Goal: Task Accomplishment & Management: Complete application form

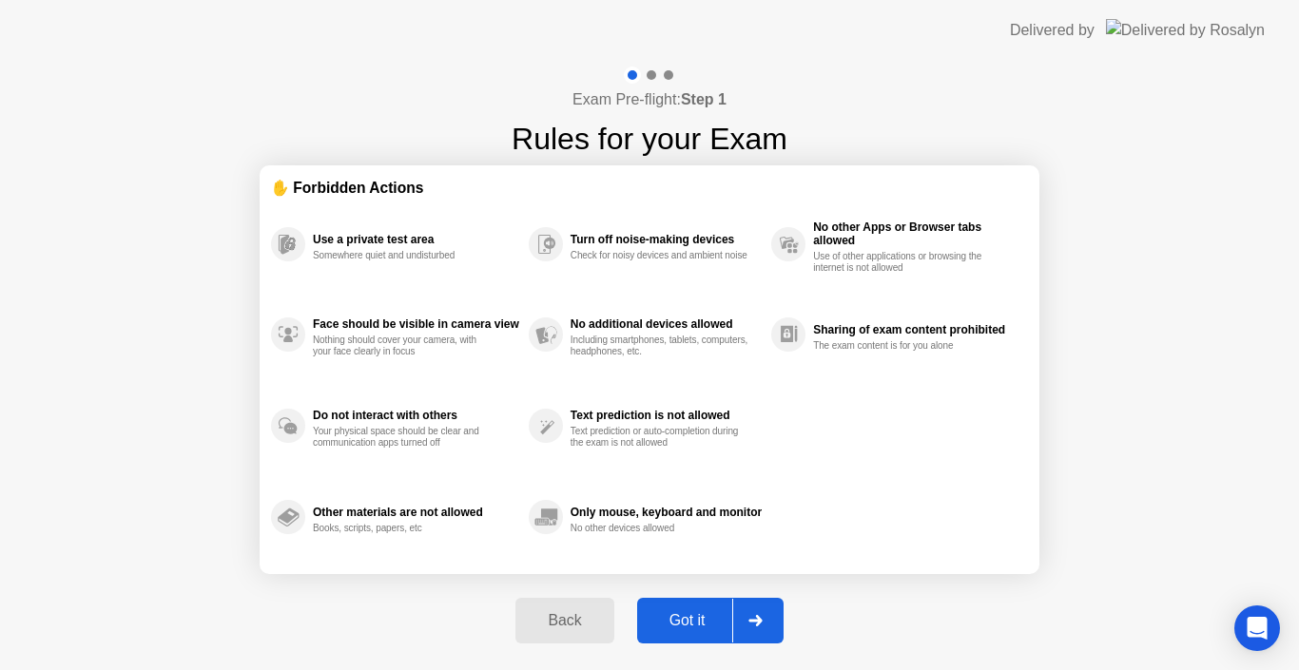
click at [747, 626] on div at bounding box center [755, 621] width 46 height 44
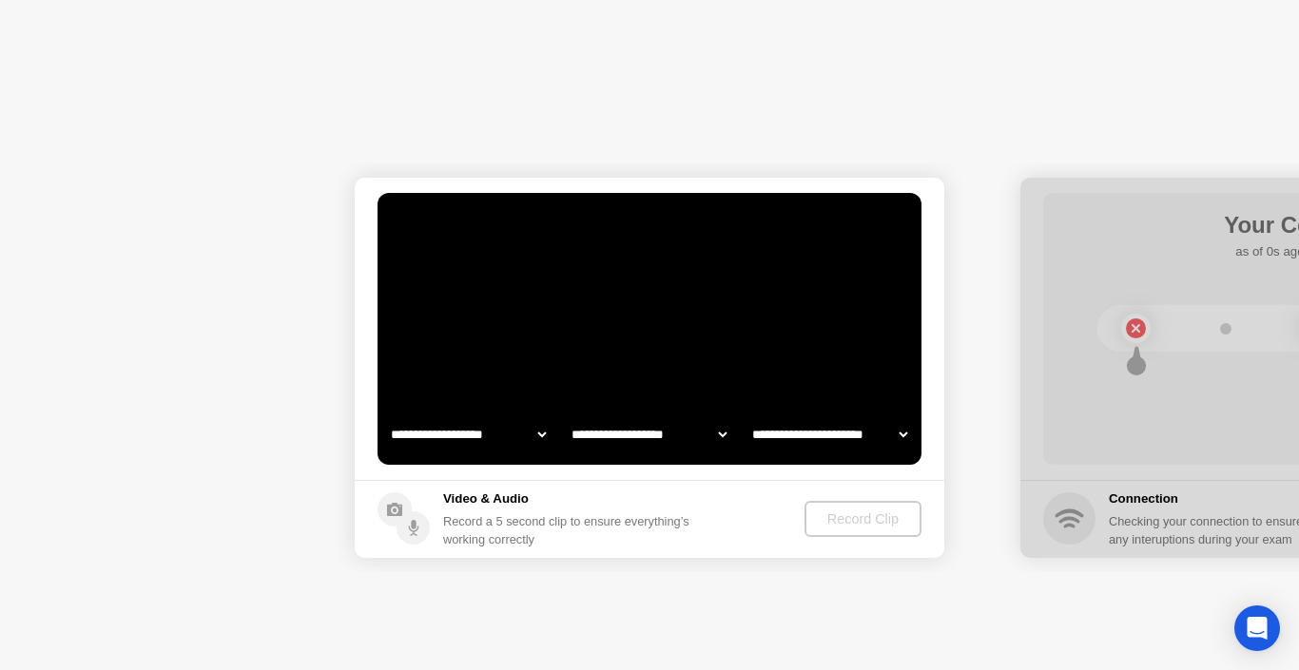
select select "*******"
select select "**********"
select select "*******"
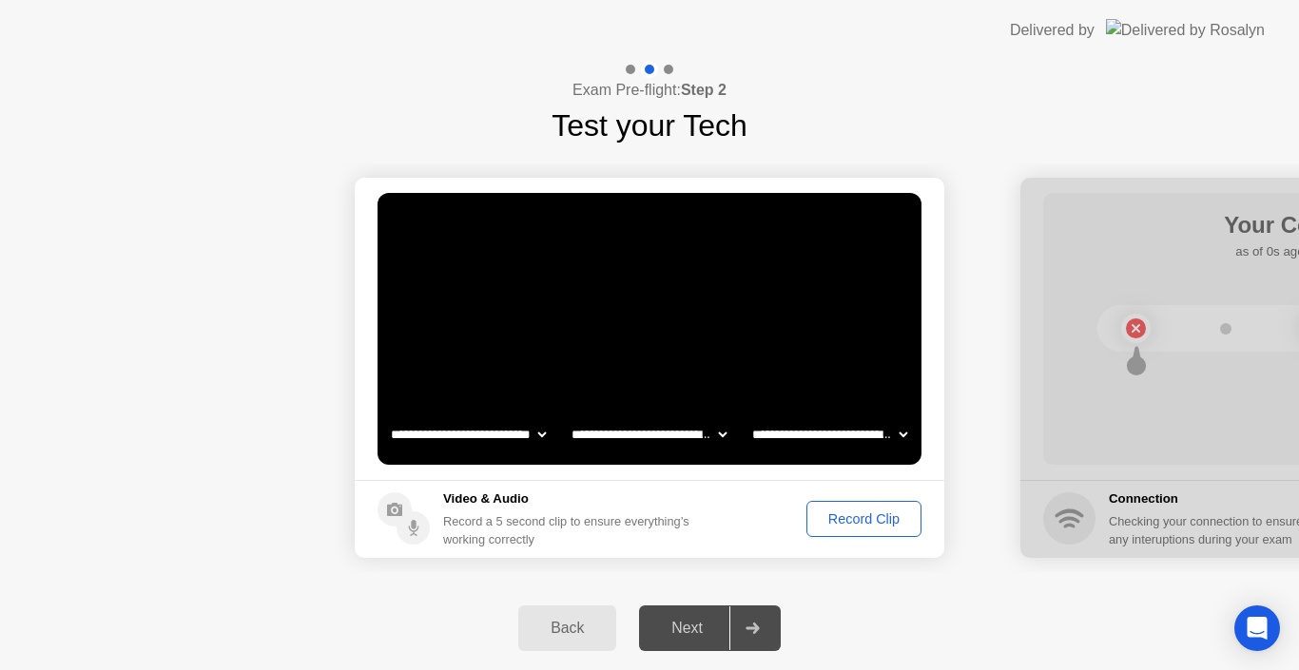
click at [864, 524] on div "Record Clip" at bounding box center [864, 518] width 102 height 15
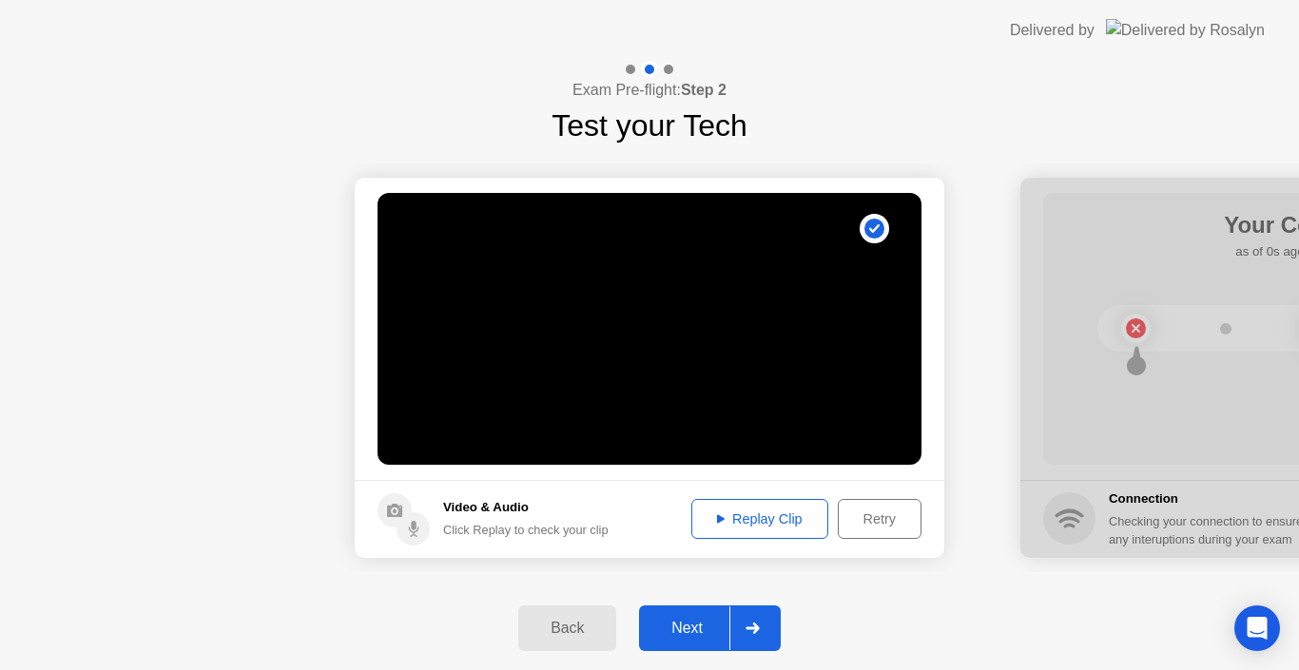
click at [780, 523] on div "Replay Clip" at bounding box center [760, 518] width 124 height 15
click at [768, 630] on div at bounding box center [752, 629] width 46 height 44
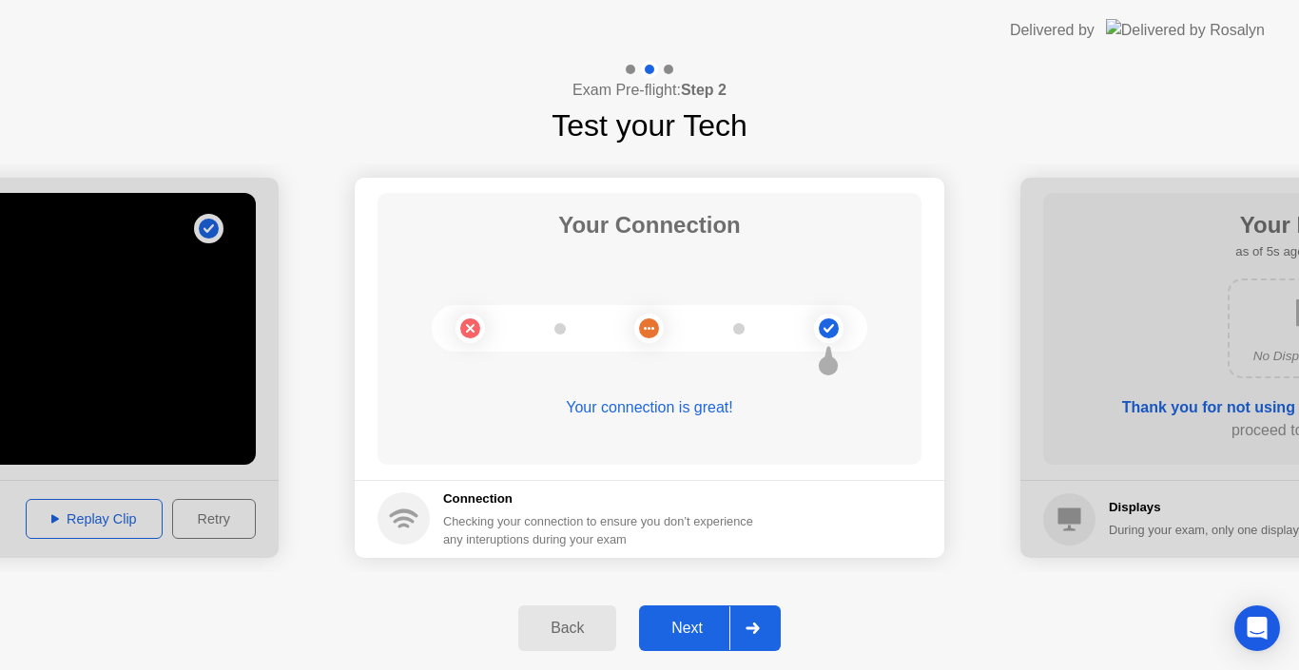
click at [768, 630] on div at bounding box center [752, 629] width 46 height 44
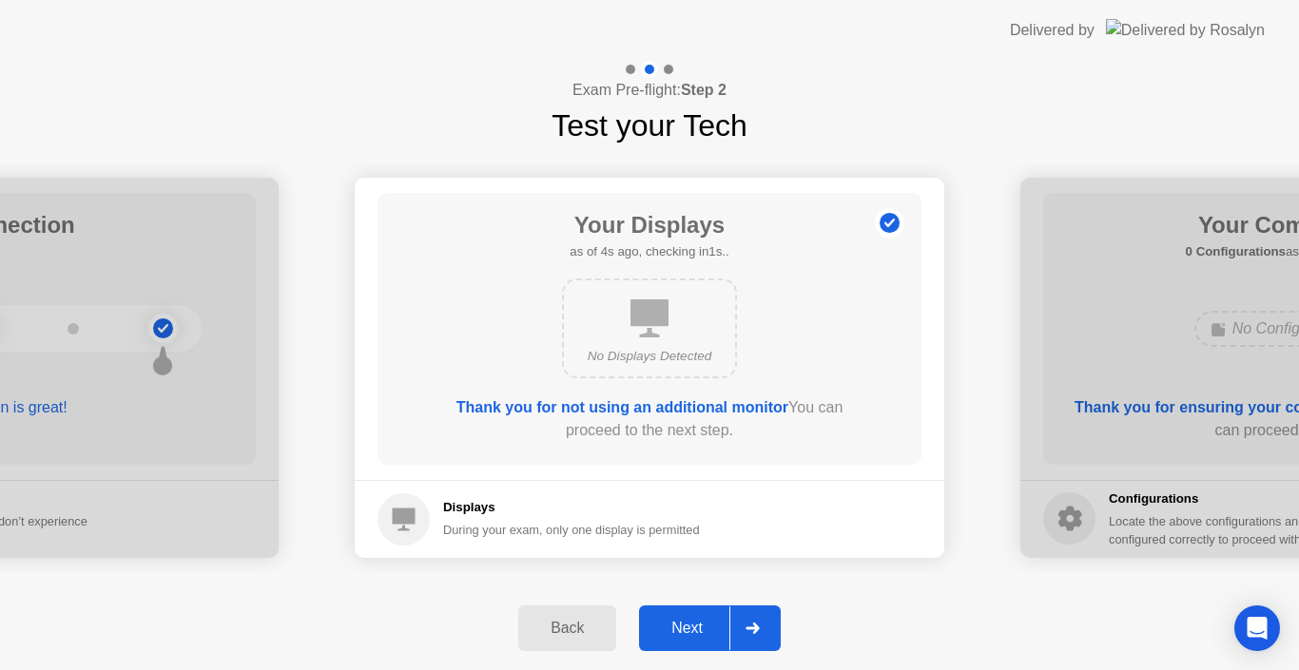
click at [768, 630] on div at bounding box center [752, 629] width 46 height 44
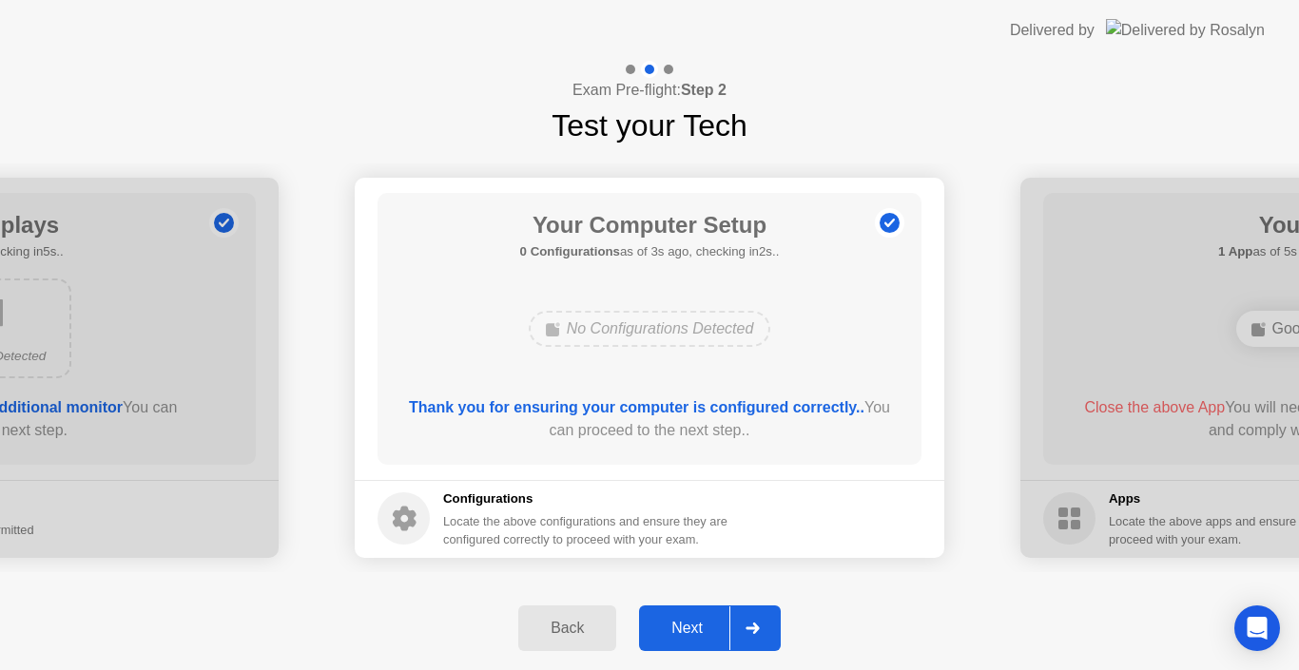
click at [768, 630] on div at bounding box center [752, 629] width 46 height 44
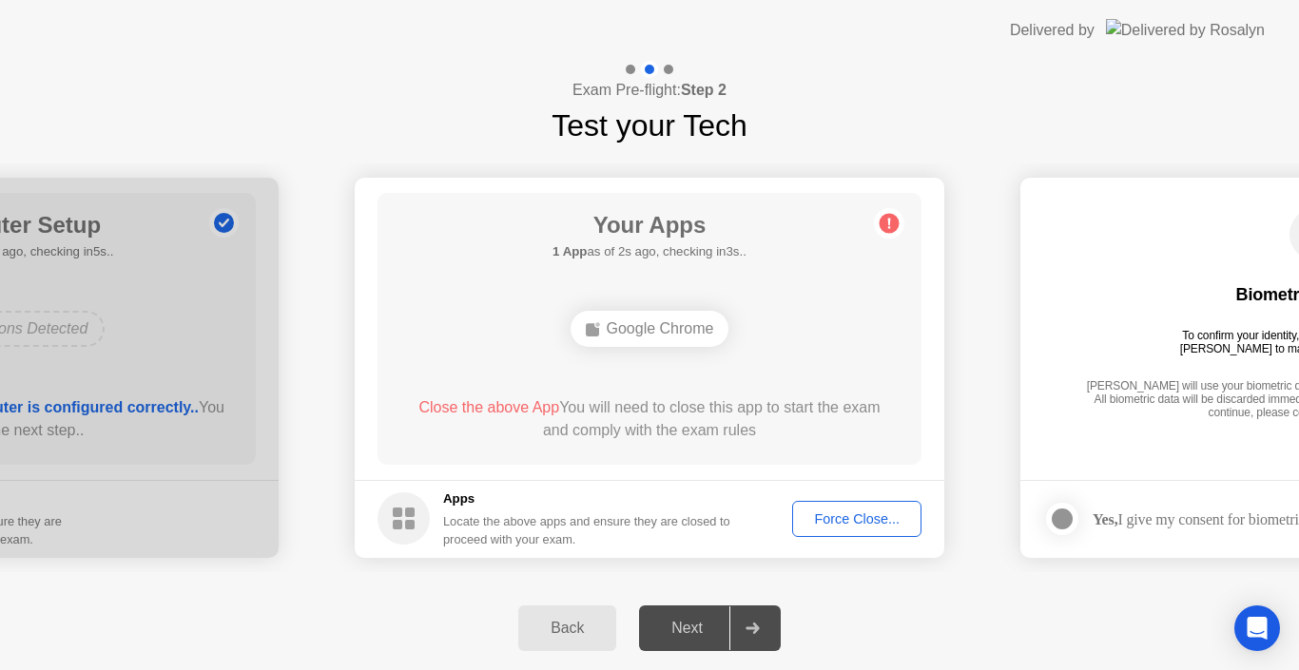
click at [819, 611] on div "Back Next" at bounding box center [649, 629] width 1299 height 84
click at [832, 522] on div "Force Close..." at bounding box center [857, 518] width 116 height 15
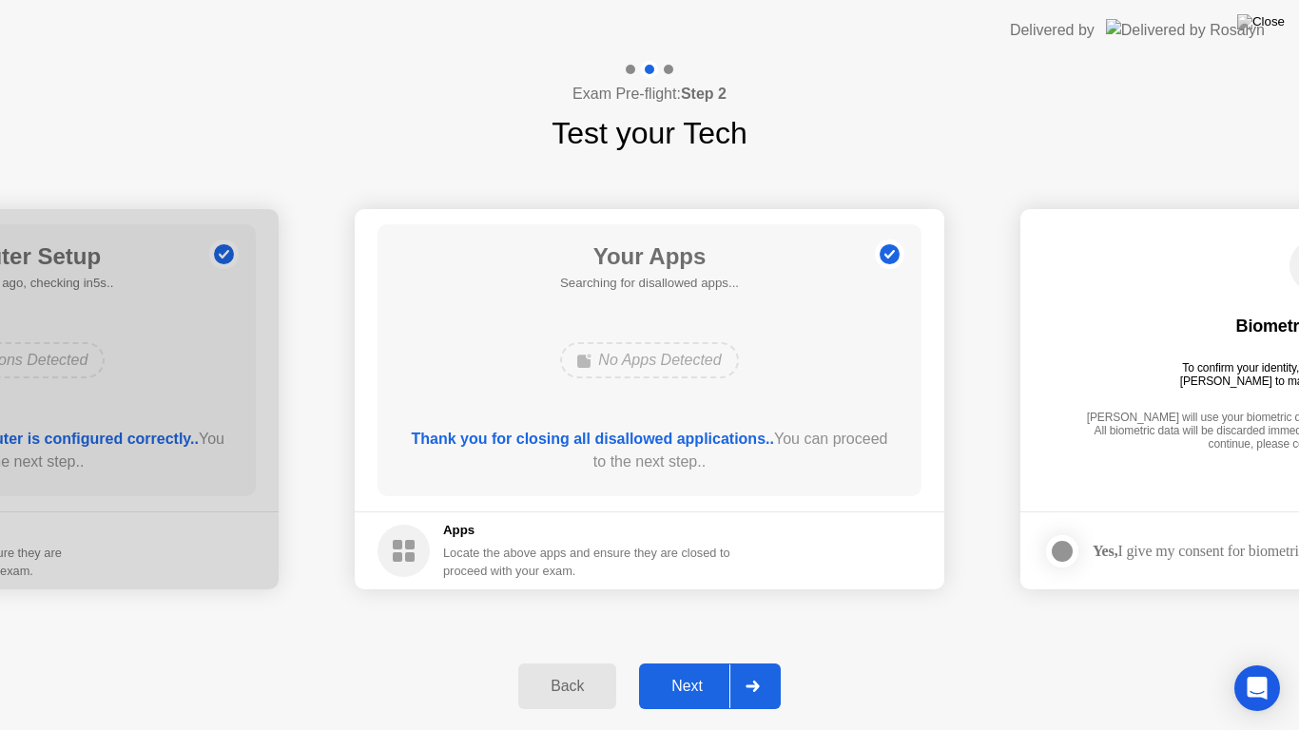
click at [760, 669] on div at bounding box center [752, 687] width 46 height 44
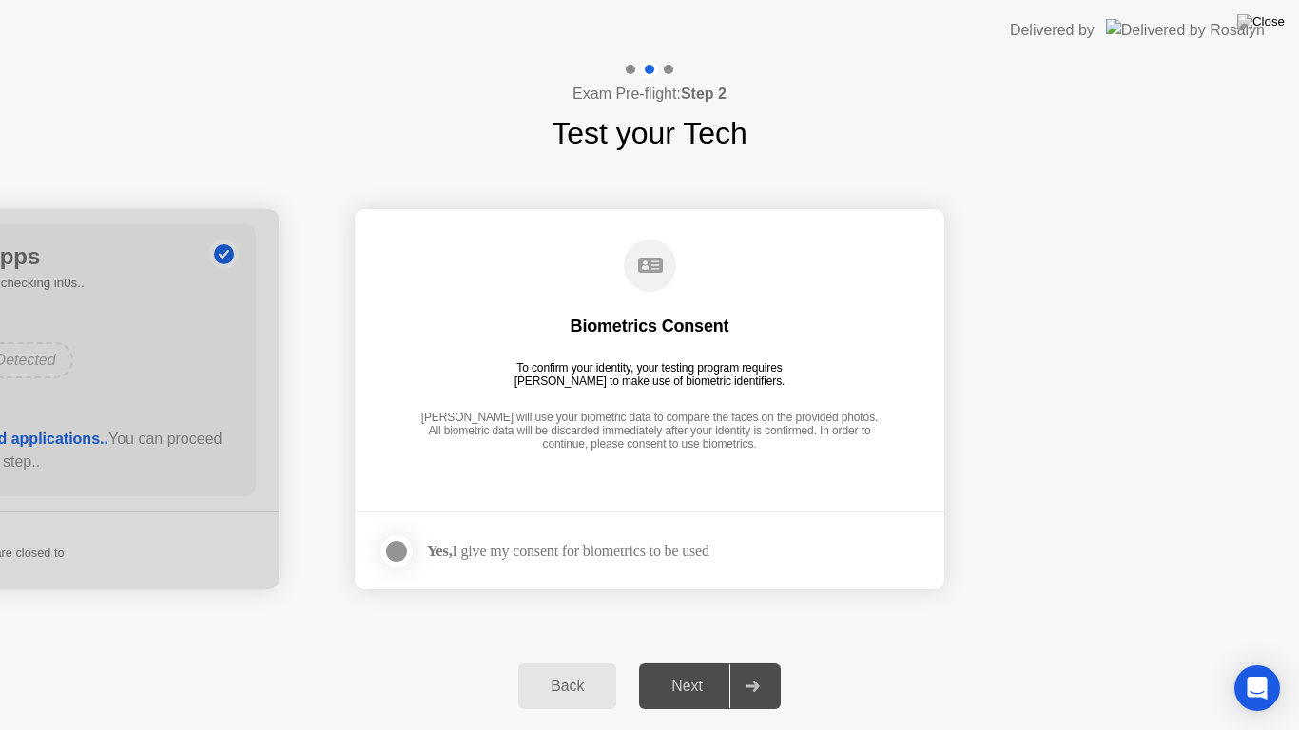
click at [394, 550] on div at bounding box center [396, 551] width 23 height 23
click at [747, 669] on icon at bounding box center [751, 686] width 13 height 11
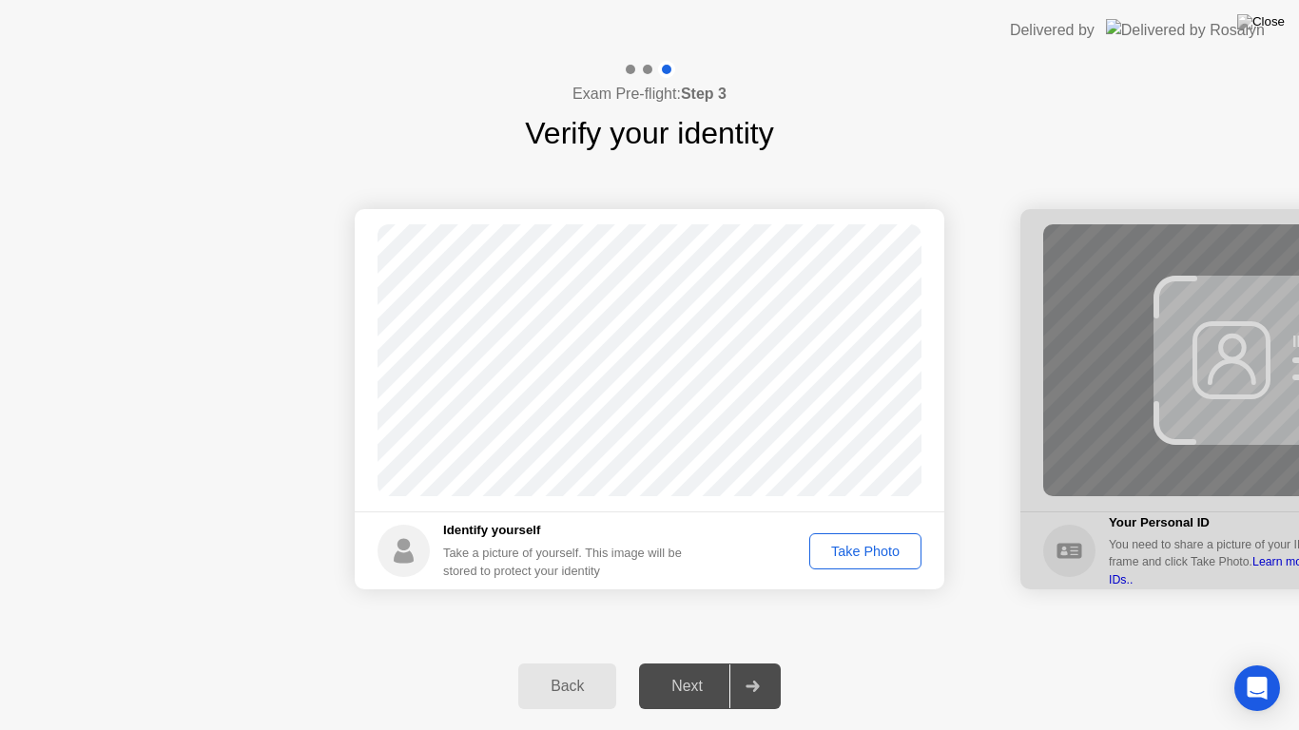
click at [876, 549] on div "Take Photo" at bounding box center [865, 551] width 99 height 15
click at [755, 669] on icon at bounding box center [751, 686] width 13 height 11
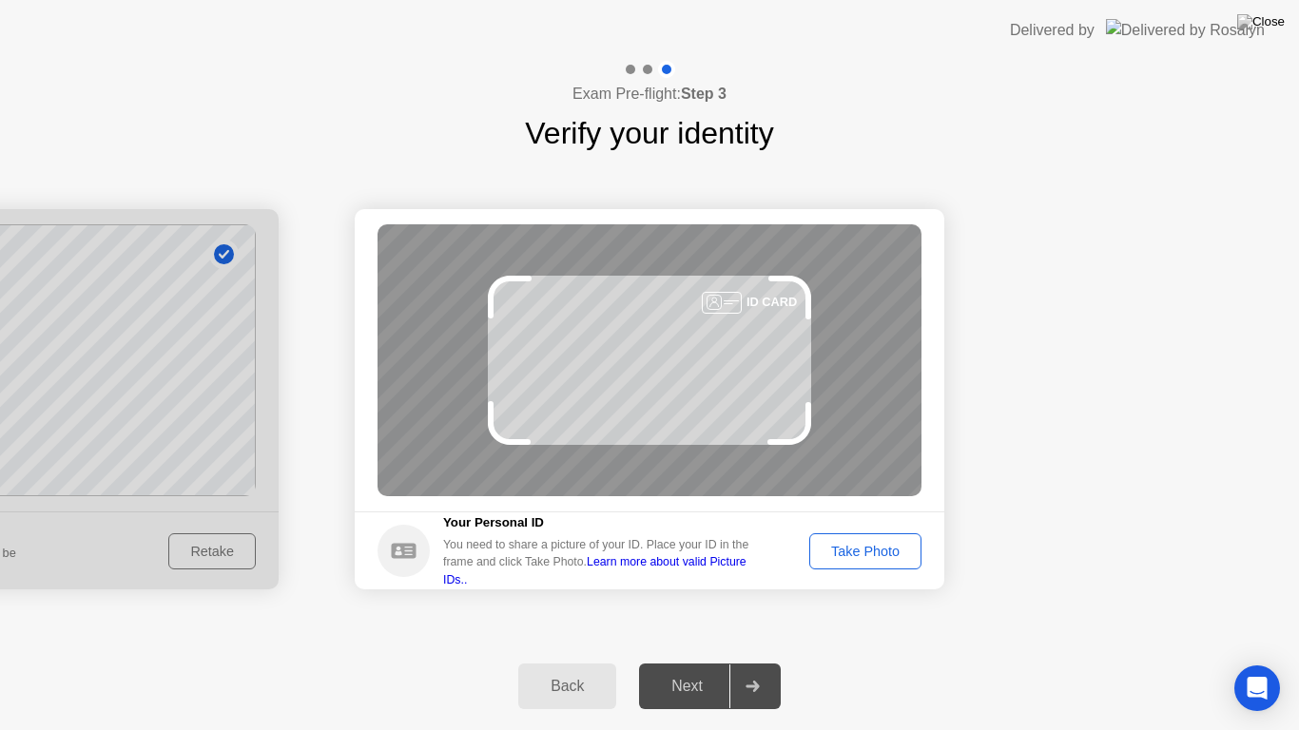
click at [877, 558] on div "Take Photo" at bounding box center [865, 551] width 99 height 15
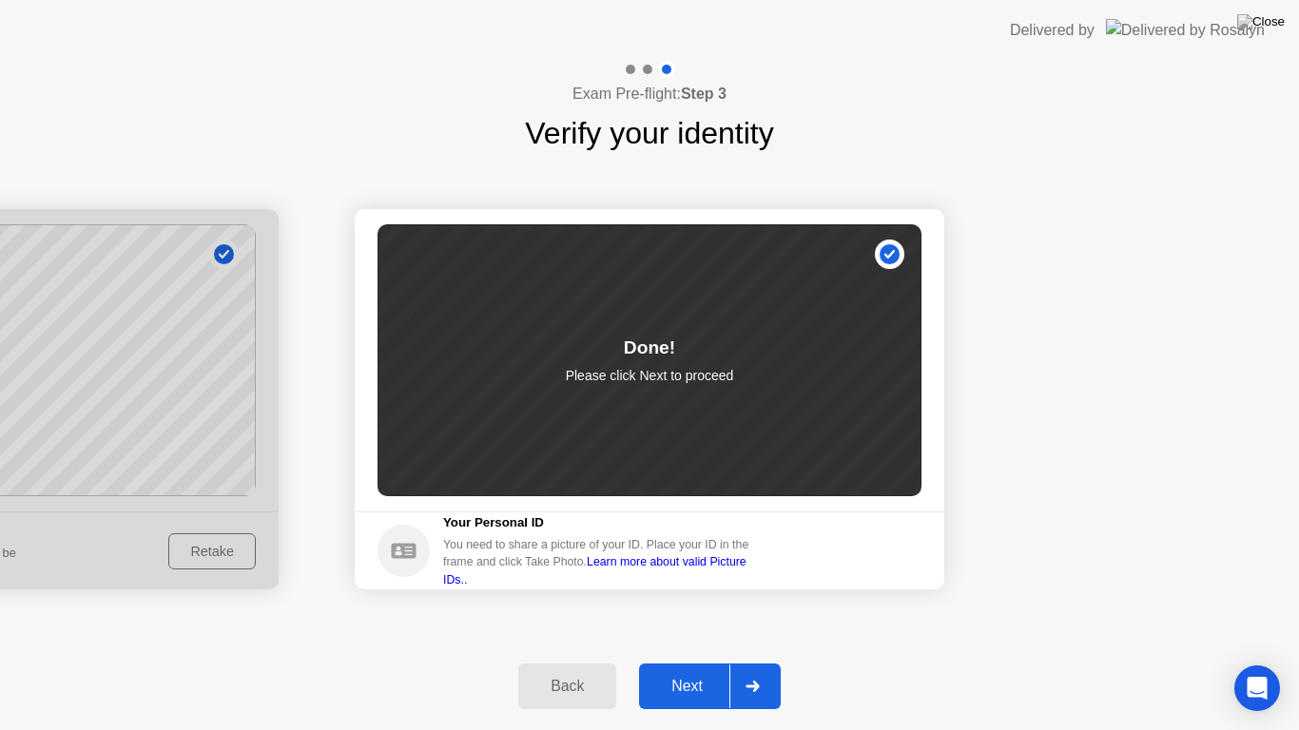
click at [759, 669] on icon at bounding box center [752, 686] width 14 height 11
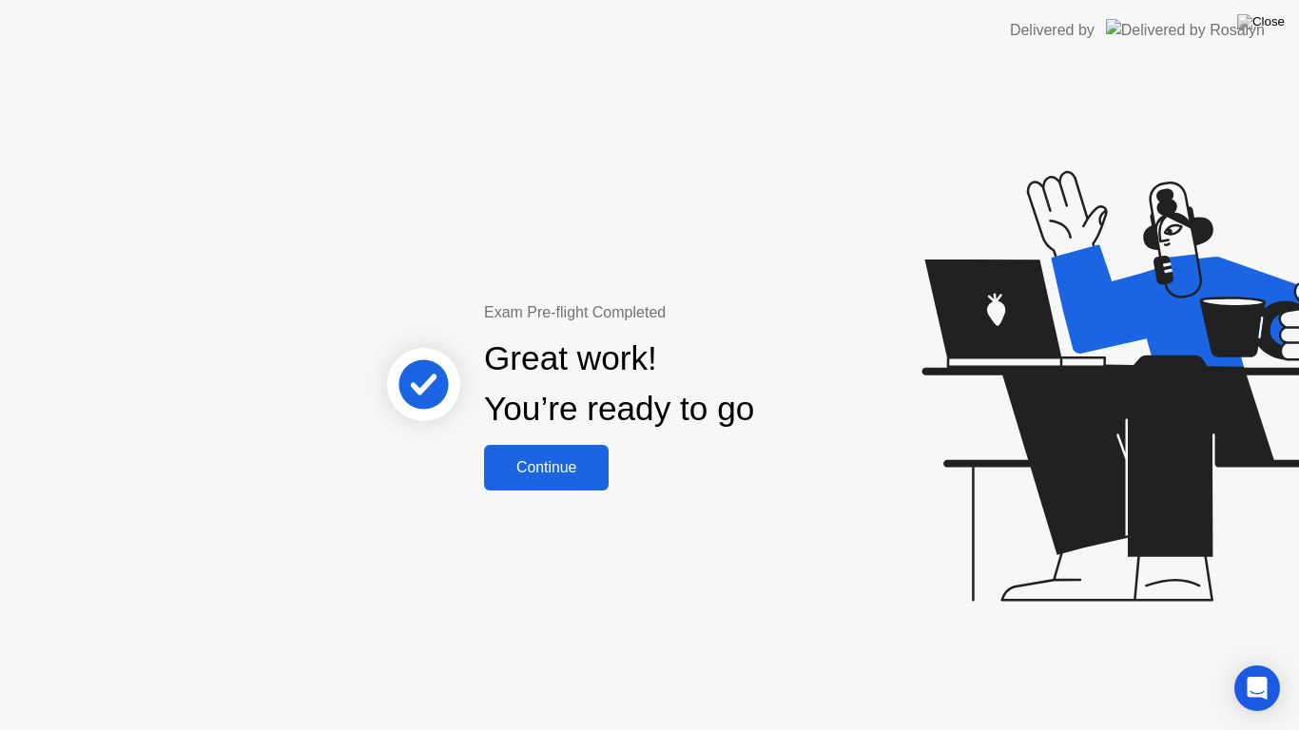
click at [543, 472] on div "Continue" at bounding box center [546, 467] width 113 height 17
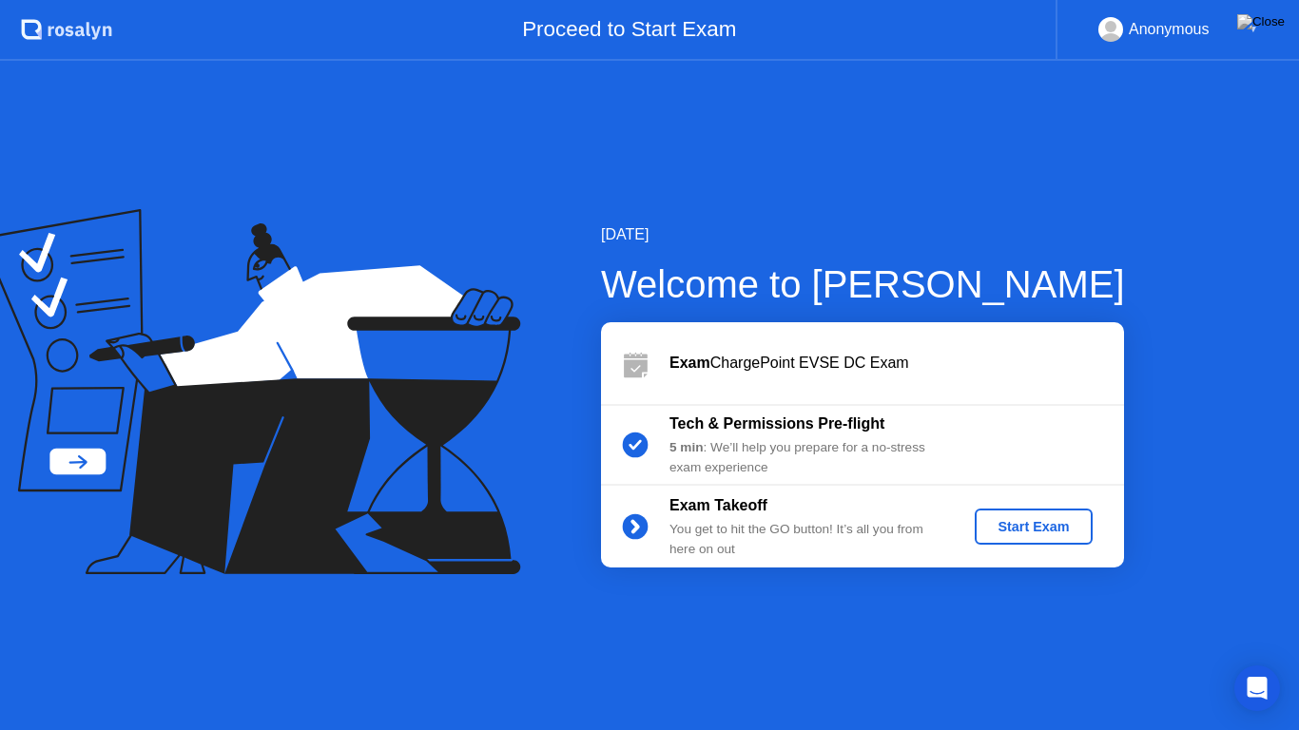
click at [1039, 531] on div "Start Exam" at bounding box center [1033, 526] width 102 height 15
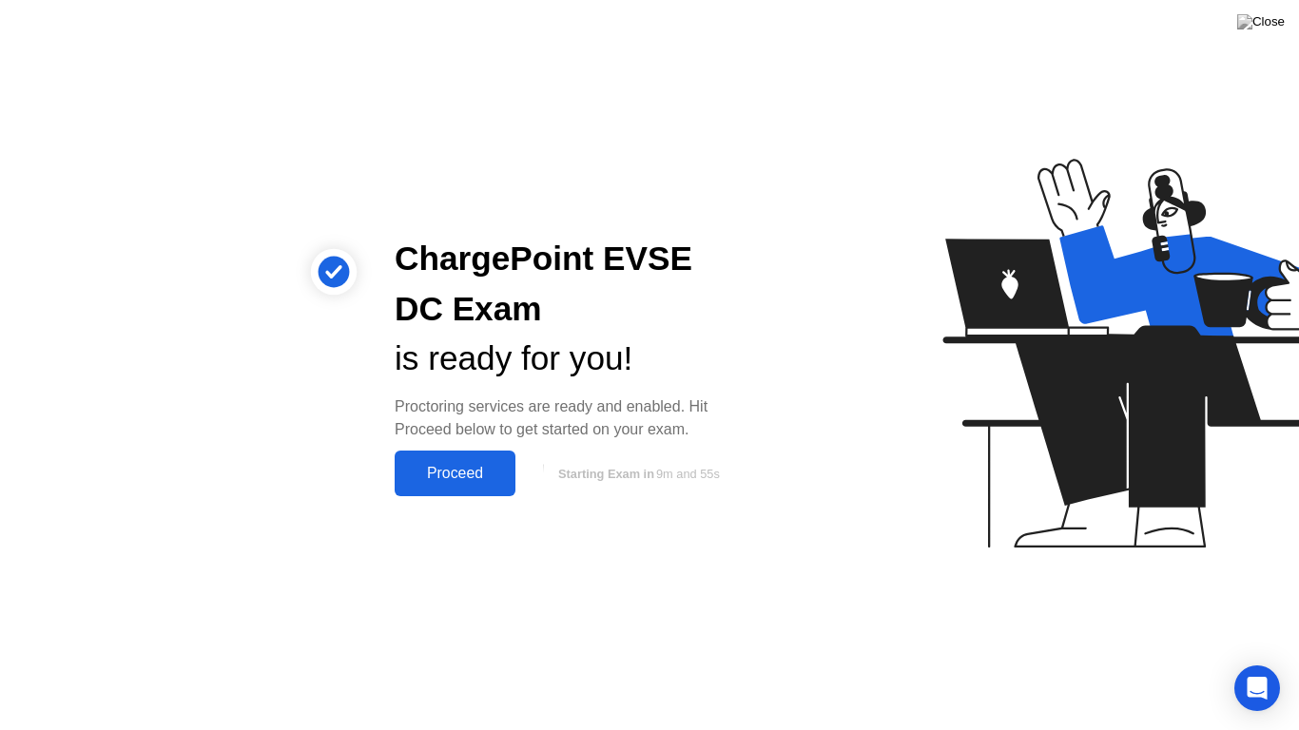
click at [468, 480] on div "Proceed" at bounding box center [454, 473] width 109 height 17
